Goal: Information Seeking & Learning: Learn about a topic

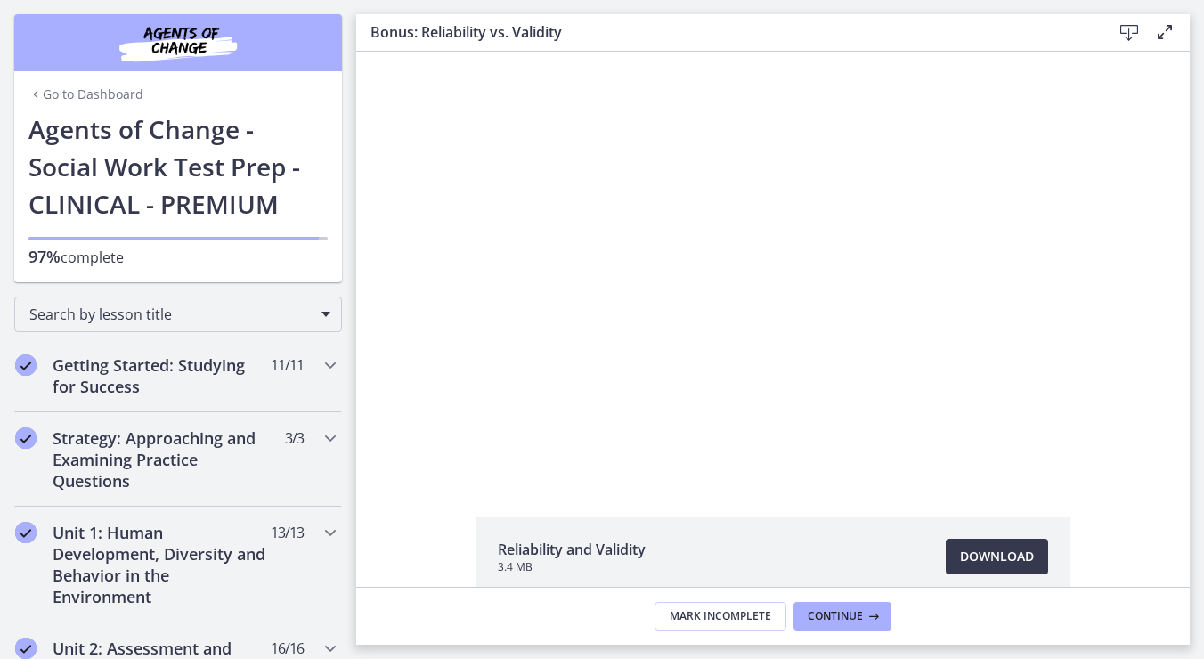
scroll to position [1223, 0]
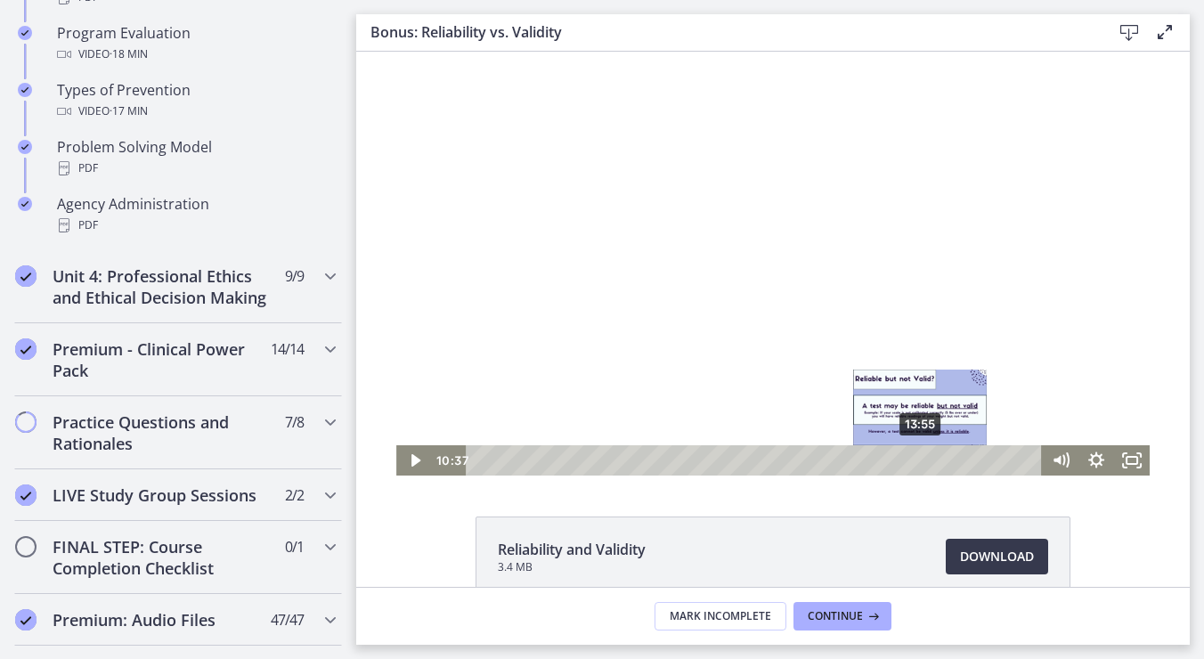
click at [914, 459] on div "13:55" at bounding box center [756, 460] width 555 height 30
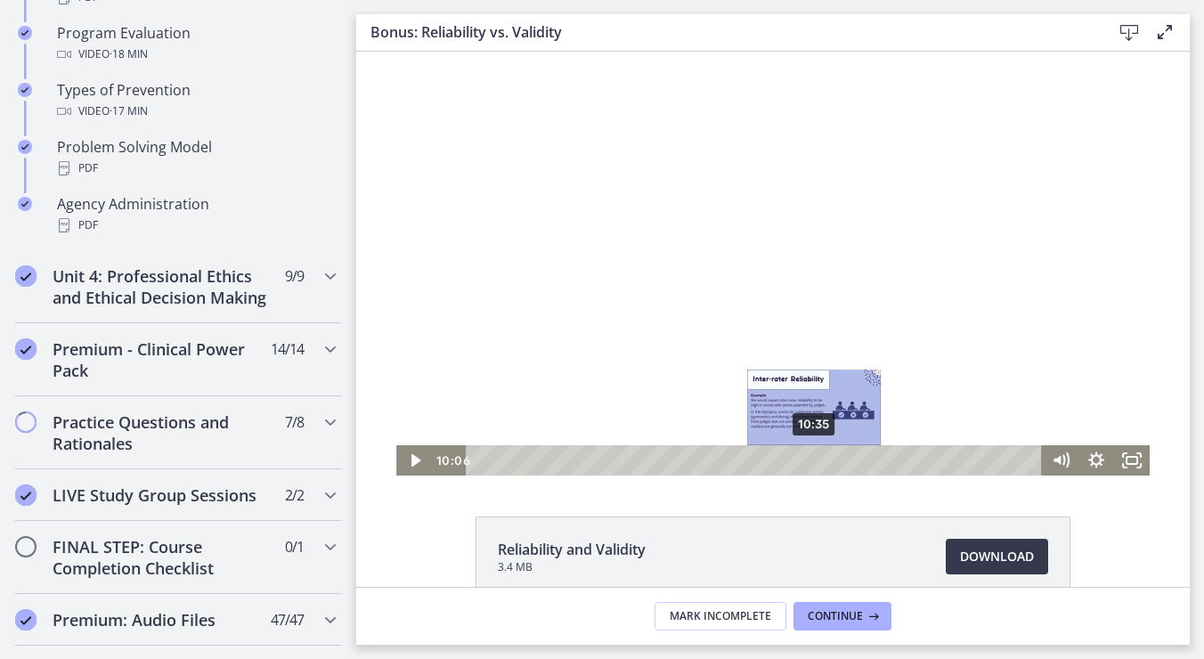
click at [808, 455] on div "10:35" at bounding box center [756, 460] width 555 height 30
click at [821, 458] on div "10:58" at bounding box center [756, 460] width 555 height 30
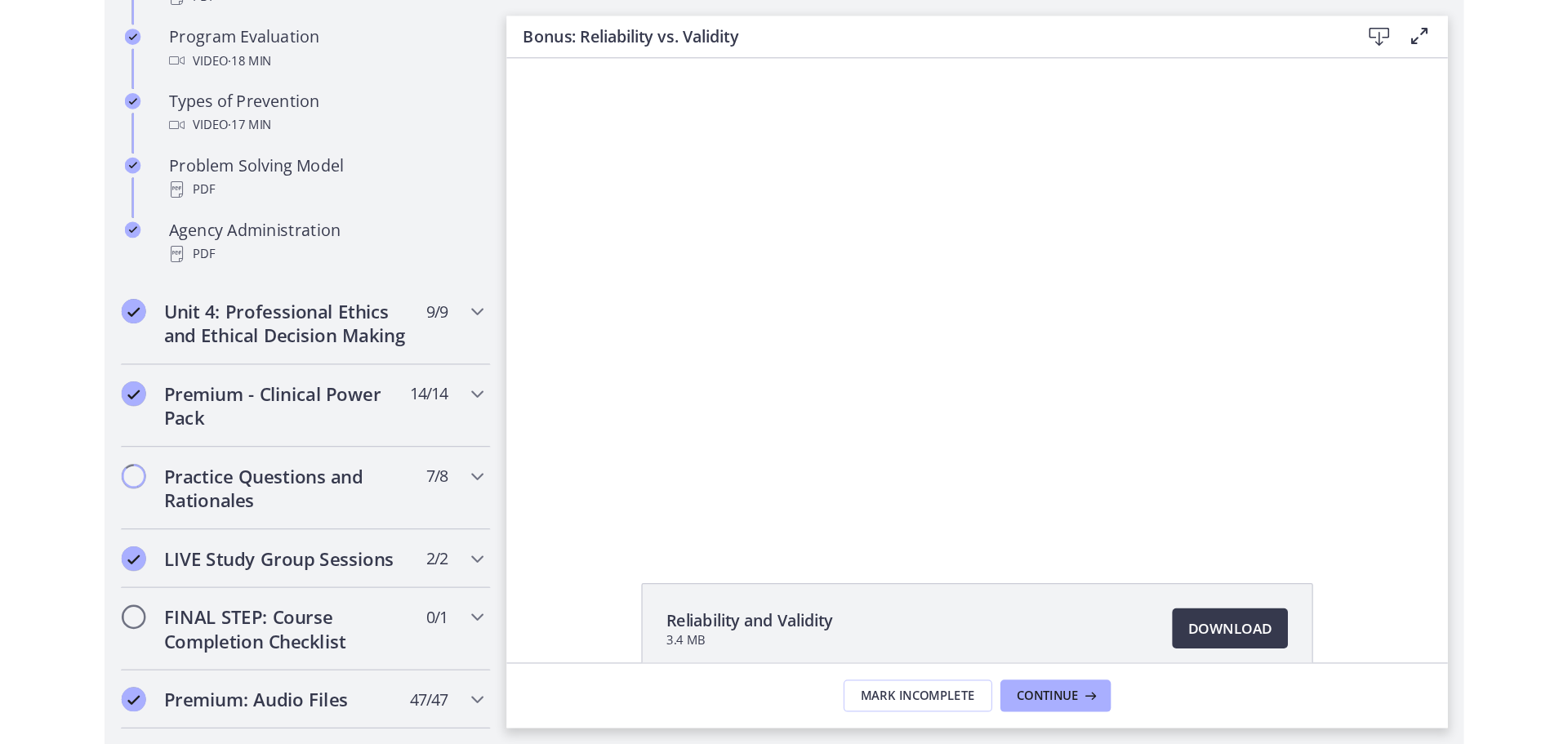
scroll to position [1047, 0]
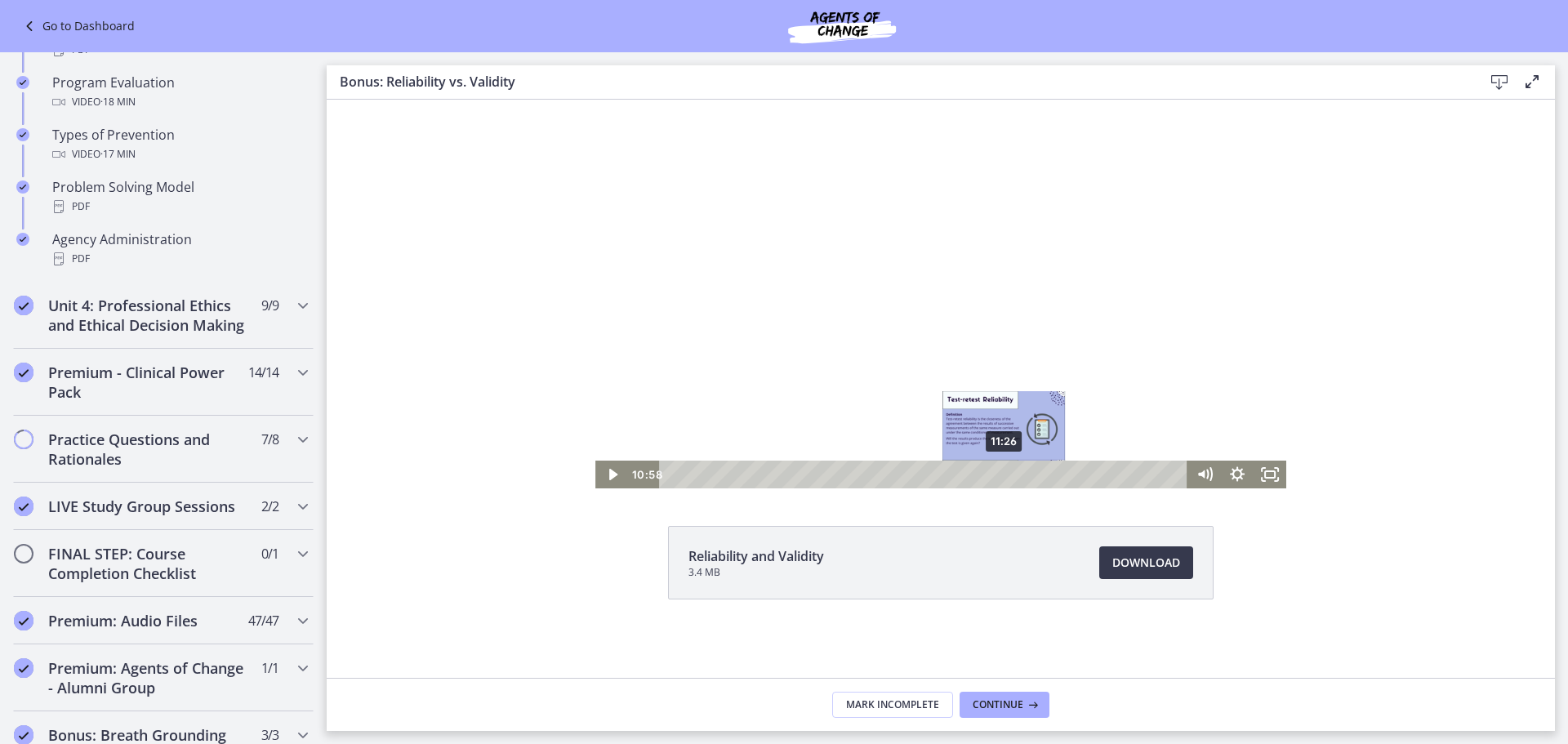
click at [1005, 473] on div "11:26" at bounding box center [926, 474] width 509 height 28
click at [1017, 475] on div "11:50" at bounding box center [926, 474] width 509 height 28
click at [1024, 474] on div "12:03" at bounding box center [926, 474] width 509 height 28
click at [1032, 472] on div "12:23" at bounding box center [926, 474] width 509 height 28
click at [1045, 474] on div "12:48" at bounding box center [926, 474] width 509 height 28
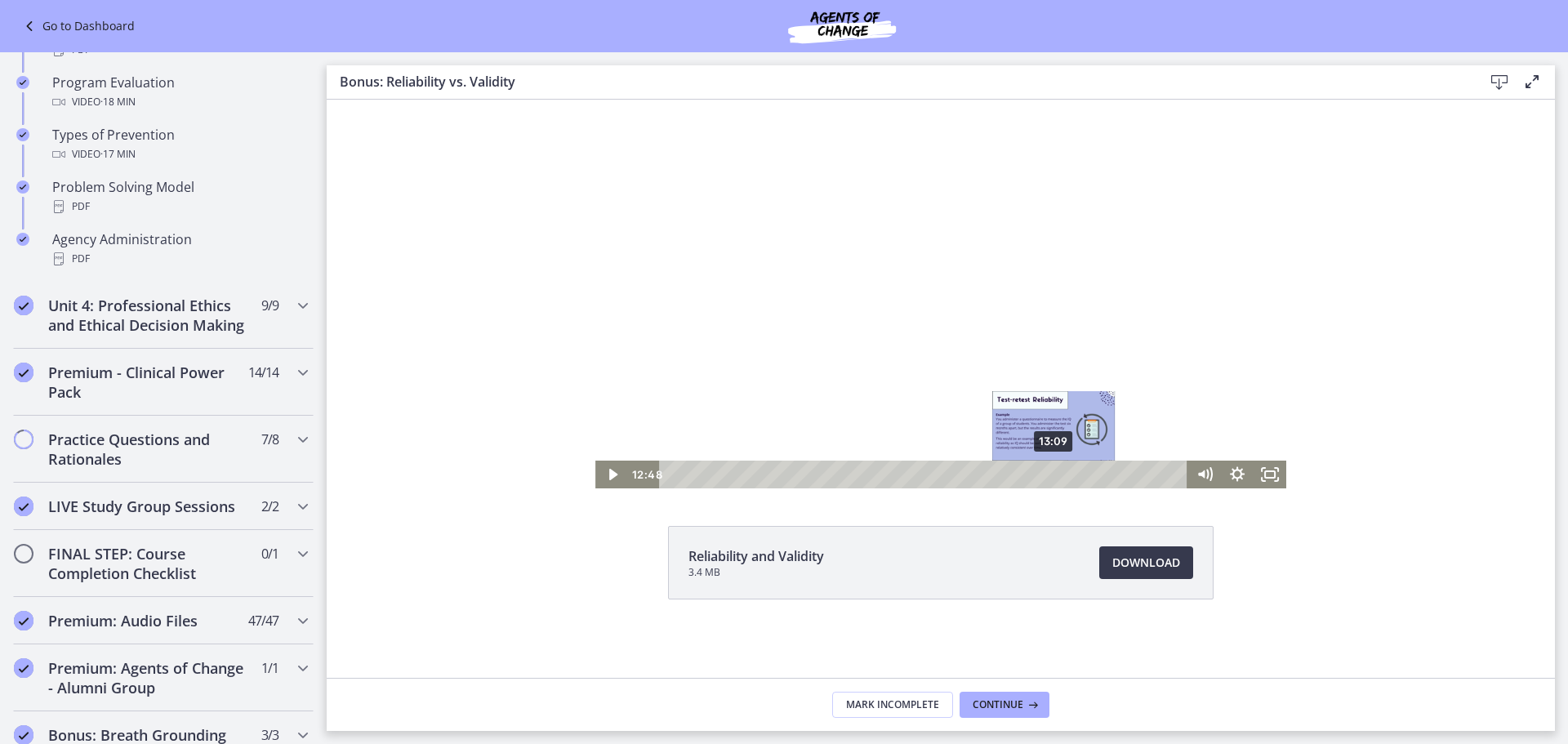
click at [1054, 473] on div "13:09" at bounding box center [926, 474] width 509 height 28
click at [1039, 474] on div "12:37" at bounding box center [926, 474] width 509 height 28
click at [1031, 474] on div "12:21" at bounding box center [926, 474] width 509 height 28
click at [1018, 479] on div "11:53" at bounding box center [926, 474] width 509 height 28
click at [1032, 477] on div "12:23" at bounding box center [926, 474] width 509 height 28
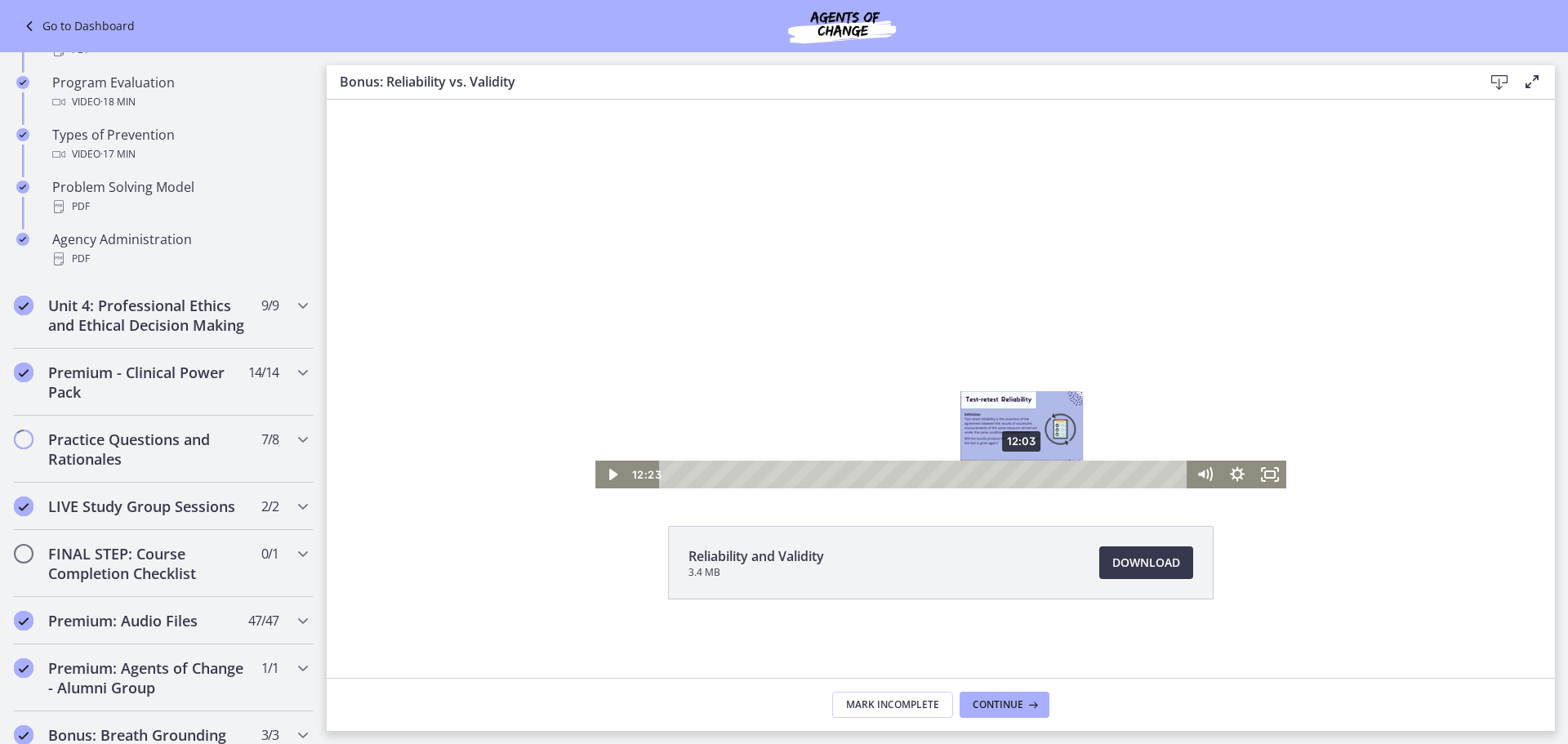
click at [1023, 477] on div "12:03" at bounding box center [926, 474] width 509 height 28
click at [1034, 477] on div "12:27" at bounding box center [926, 474] width 509 height 28
click at [1039, 477] on div "12:35" at bounding box center [926, 474] width 509 height 28
click at [1050, 478] on div "12:58" at bounding box center [926, 474] width 509 height 28
click at [1055, 478] on div "13:10" at bounding box center [926, 474] width 509 height 28
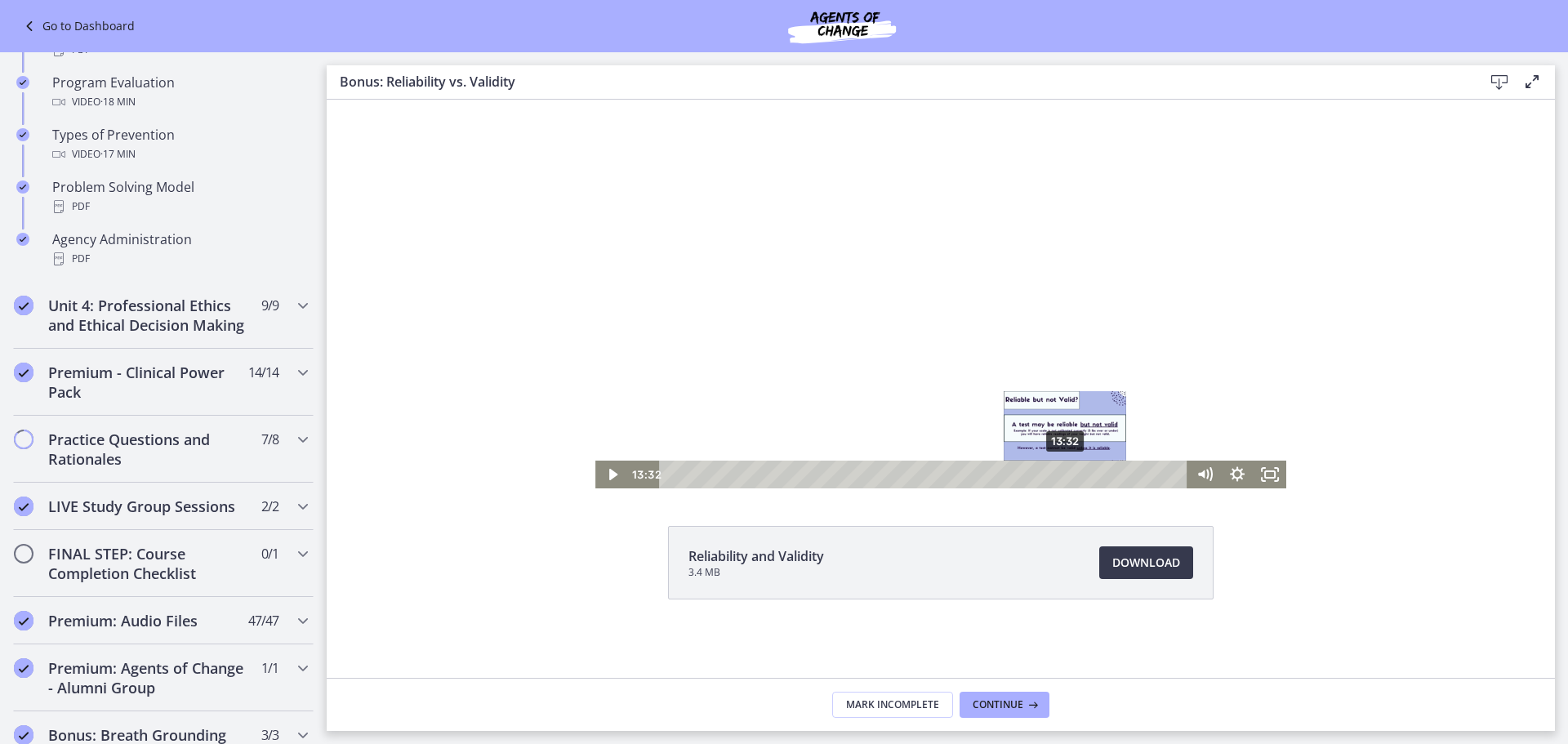
click at [1066, 478] on div "13:32" at bounding box center [926, 474] width 509 height 28
click at [1037, 479] on div "12:32" at bounding box center [926, 474] width 509 height 28
click at [1050, 479] on div "12:58" at bounding box center [926, 474] width 509 height 28
